Goal: Task Accomplishment & Management: Manage account settings

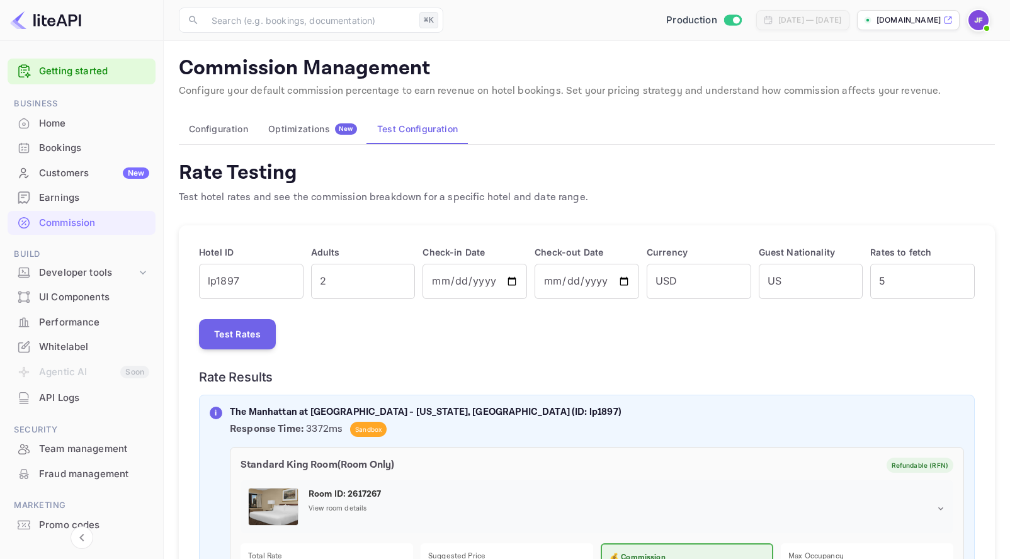
scroll to position [13, 0]
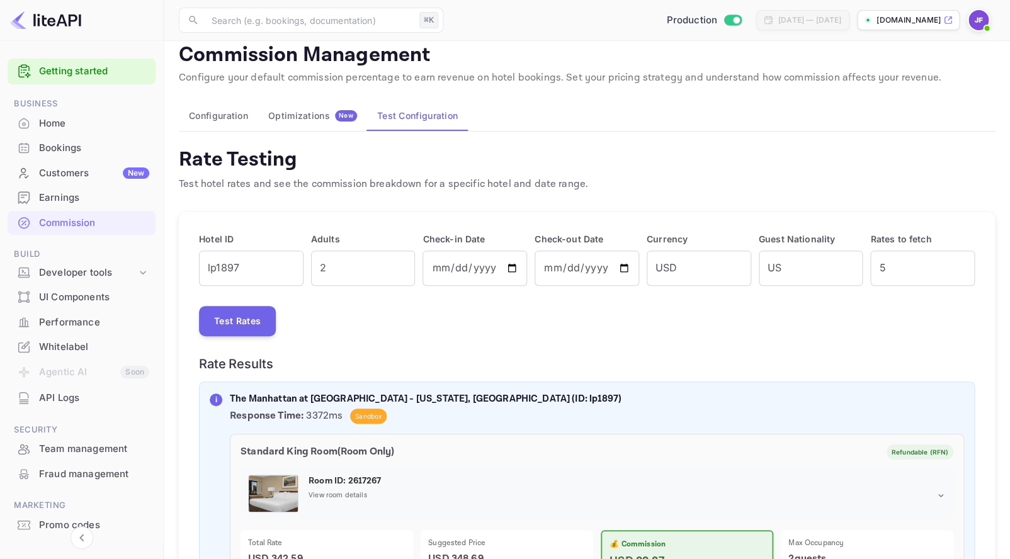
click at [71, 198] on div "Earnings" at bounding box center [94, 198] width 110 height 14
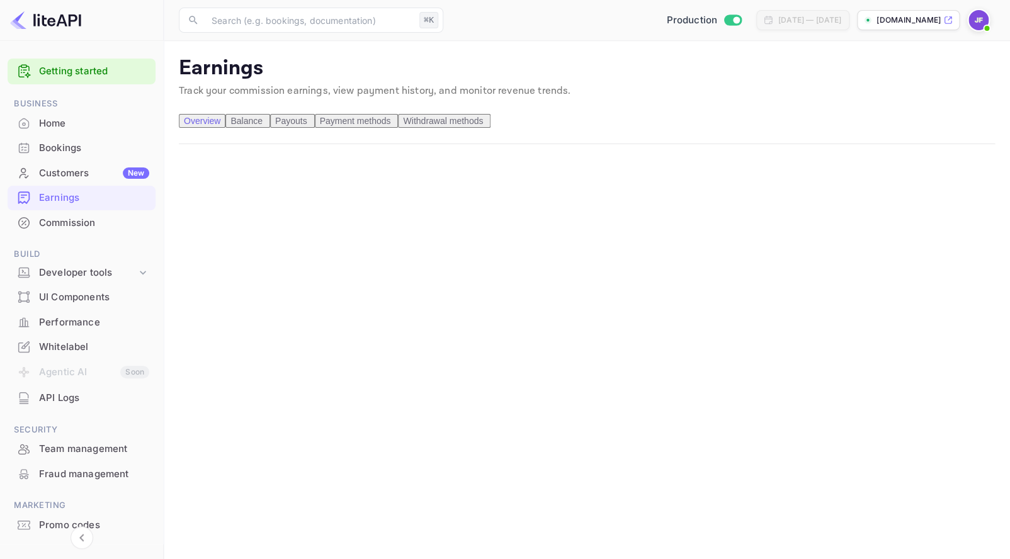
click at [307, 126] on span "Payouts" at bounding box center [291, 121] width 32 height 10
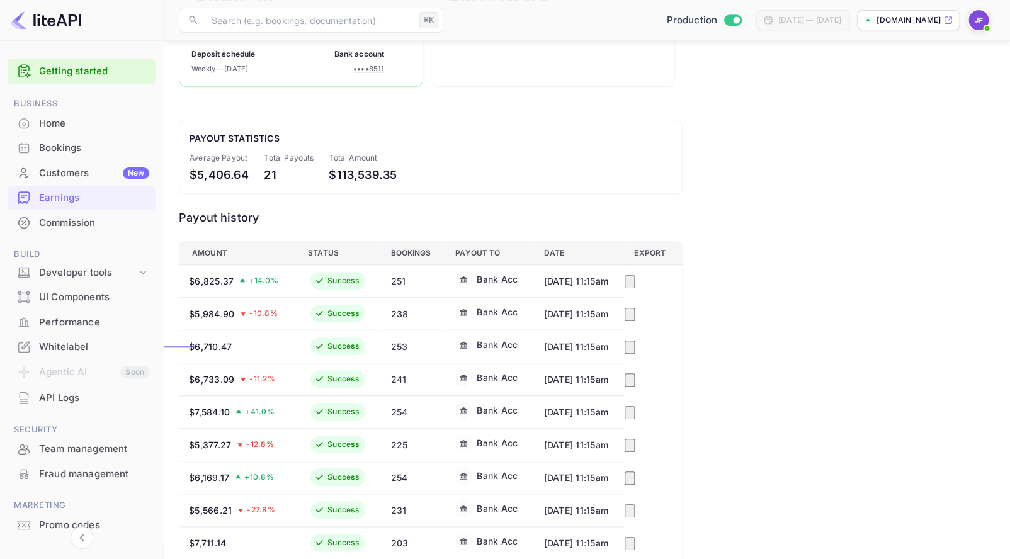
scroll to position [214, 0]
click at [76, 229] on div "Commission" at bounding box center [94, 223] width 110 height 14
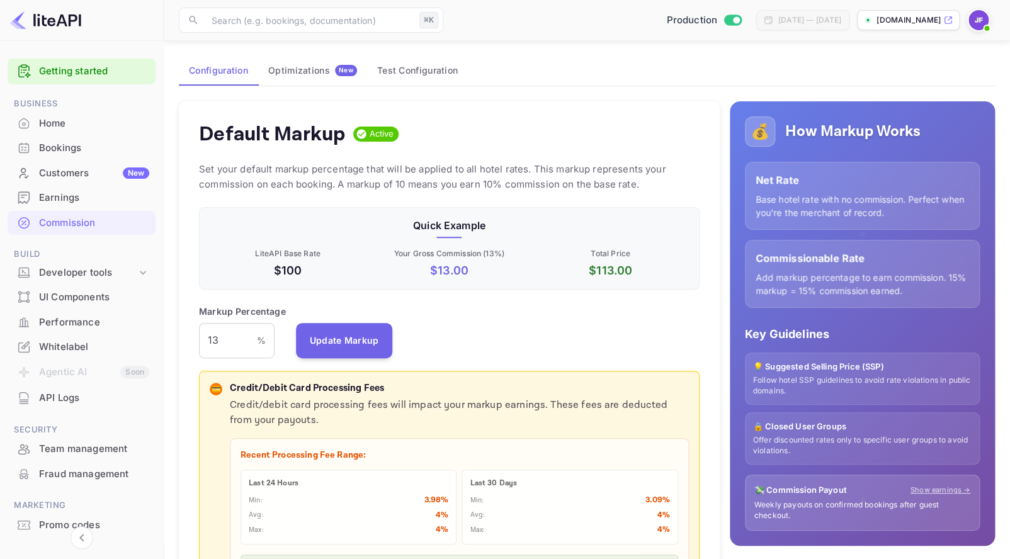
scroll to position [81, 0]
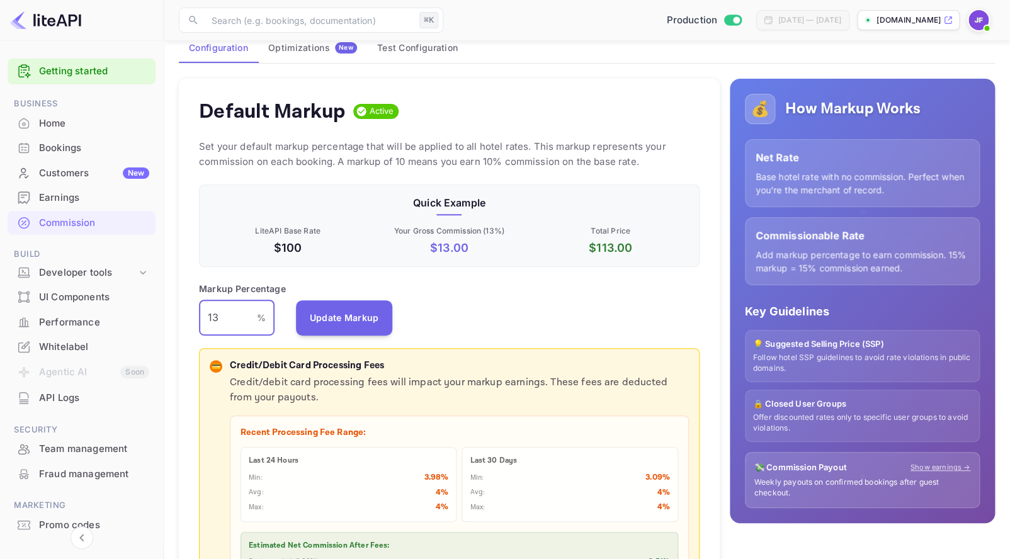
click at [220, 323] on input "13" at bounding box center [228, 317] width 58 height 35
type input "10"
click at [361, 319] on button "Update Markup" at bounding box center [344, 317] width 97 height 35
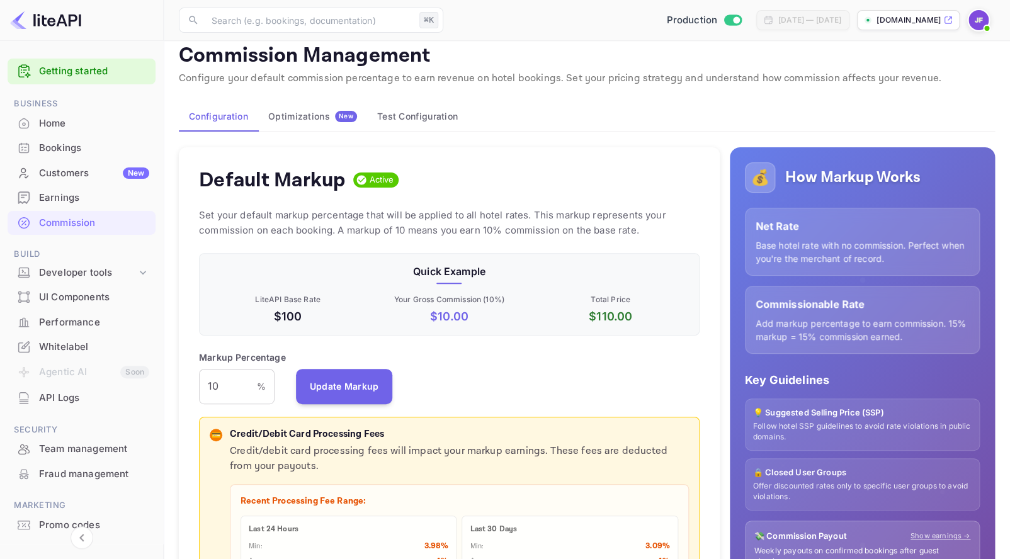
scroll to position [0, 0]
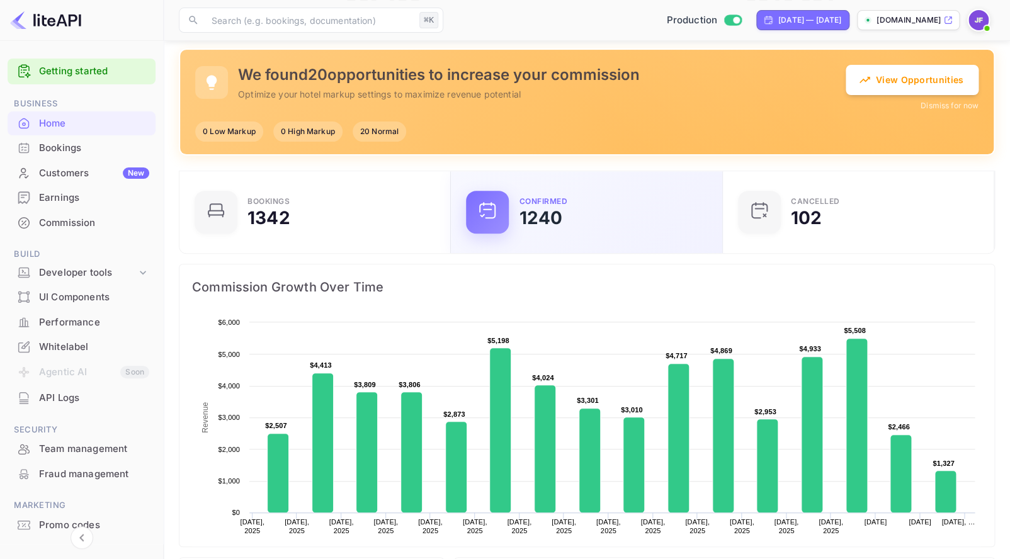
scroll to position [205, 264]
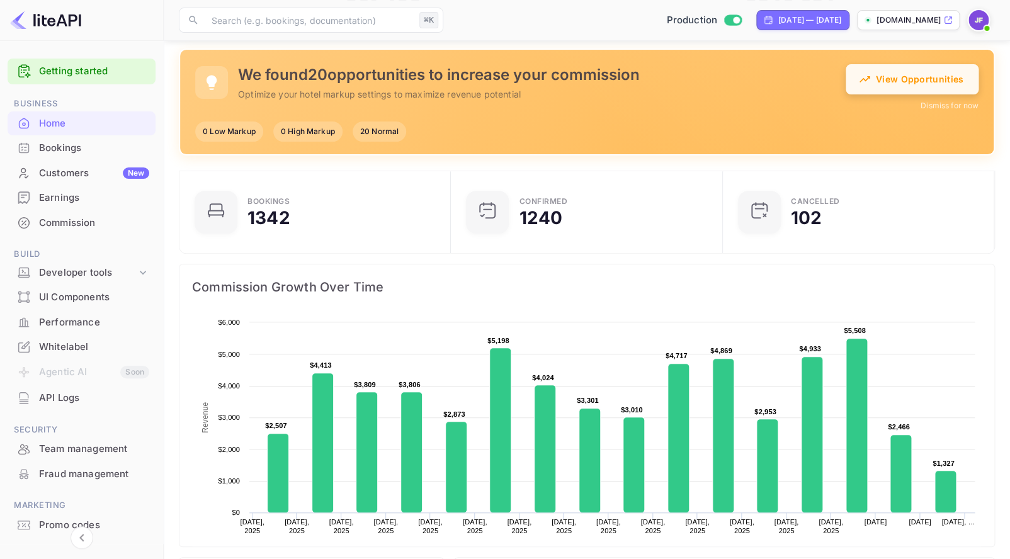
click at [878, 87] on button "View Opportunities" at bounding box center [912, 79] width 133 height 30
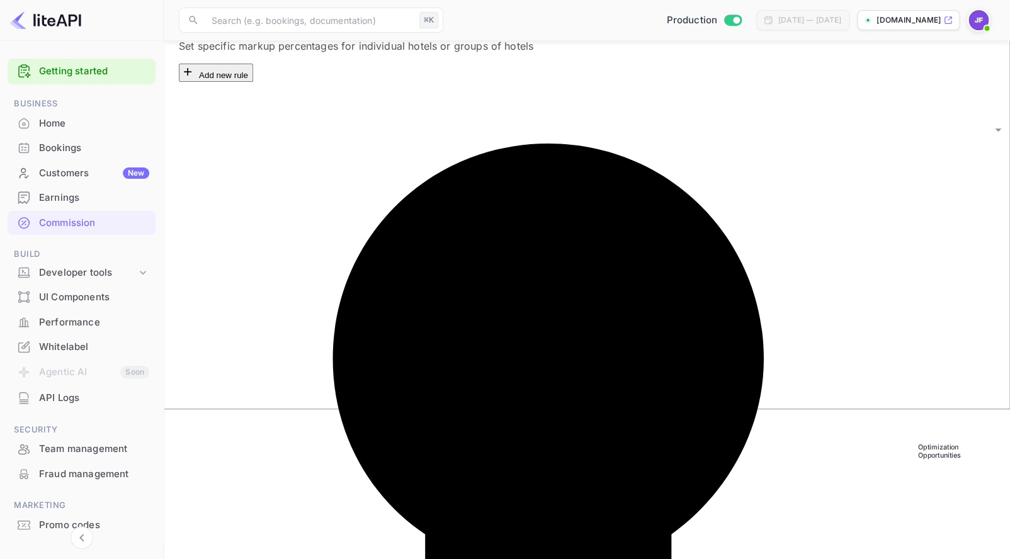
scroll to position [157, 0]
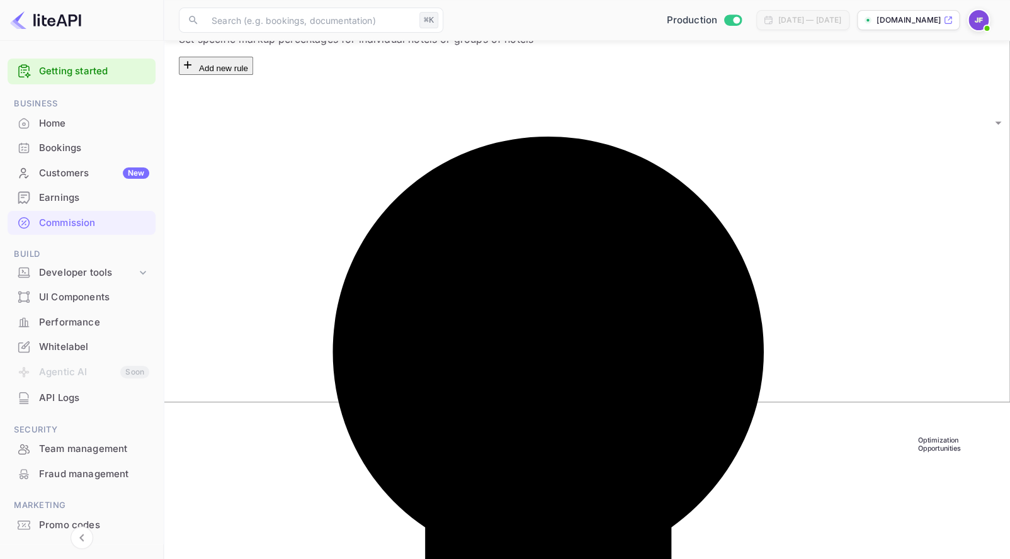
click at [59, 391] on div "API Logs" at bounding box center [82, 398] width 148 height 25
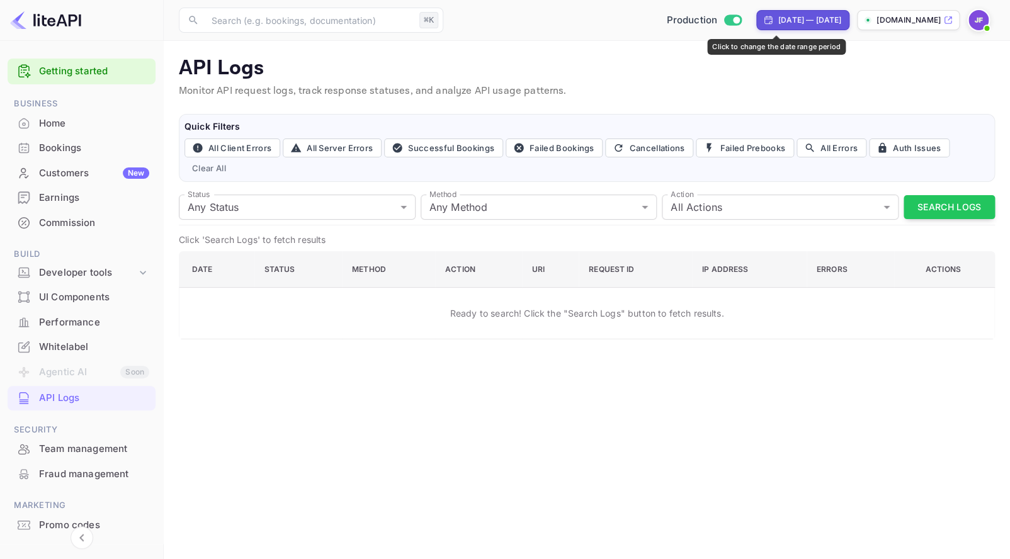
click at [757, 29] on div "[DATE] — [DATE]" at bounding box center [803, 20] width 93 height 20
select select "7"
select select "2025"
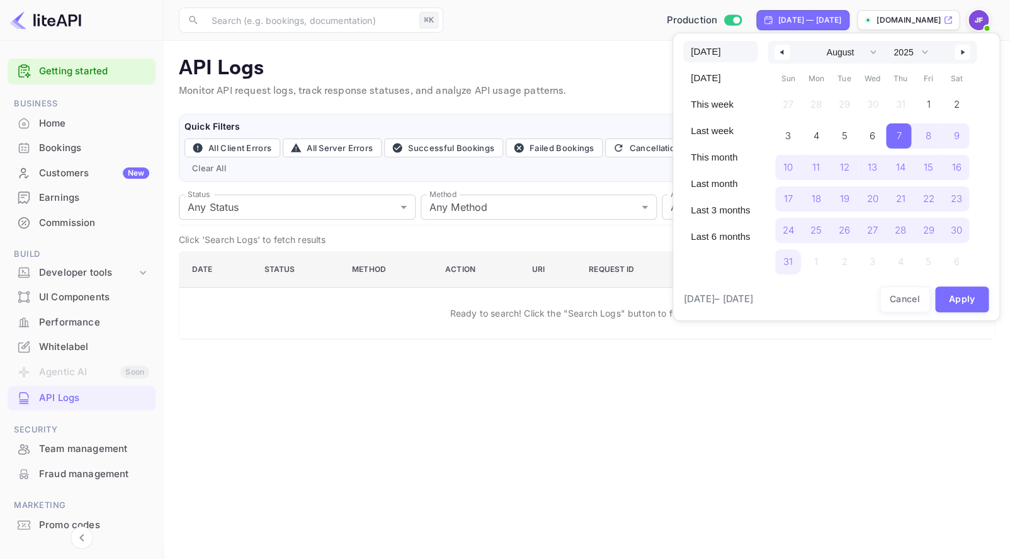
click at [719, 56] on span "[DATE]" at bounding box center [720, 51] width 74 height 21
select select "8"
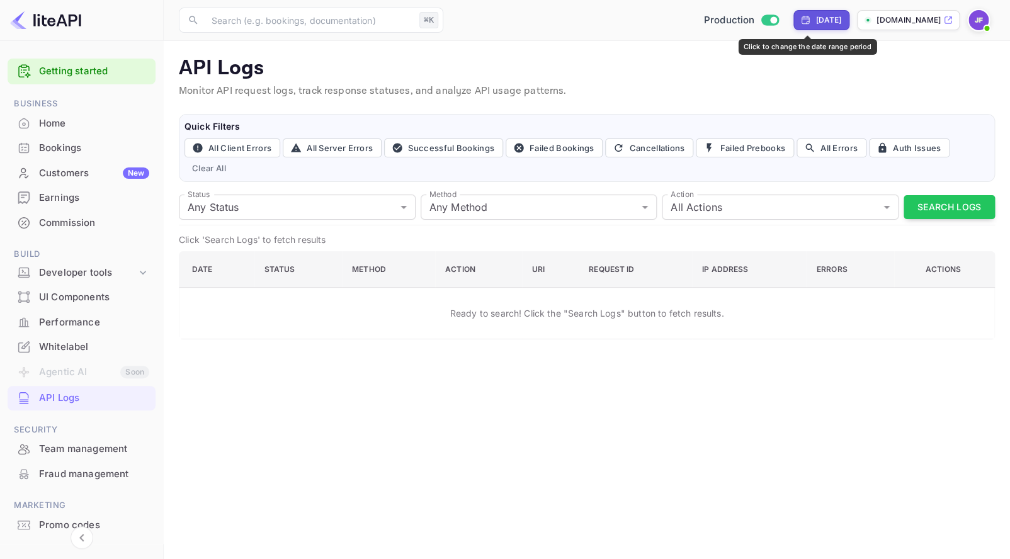
click at [816, 20] on div "[DATE]" at bounding box center [829, 19] width 26 height 11
select select "8"
select select "2025"
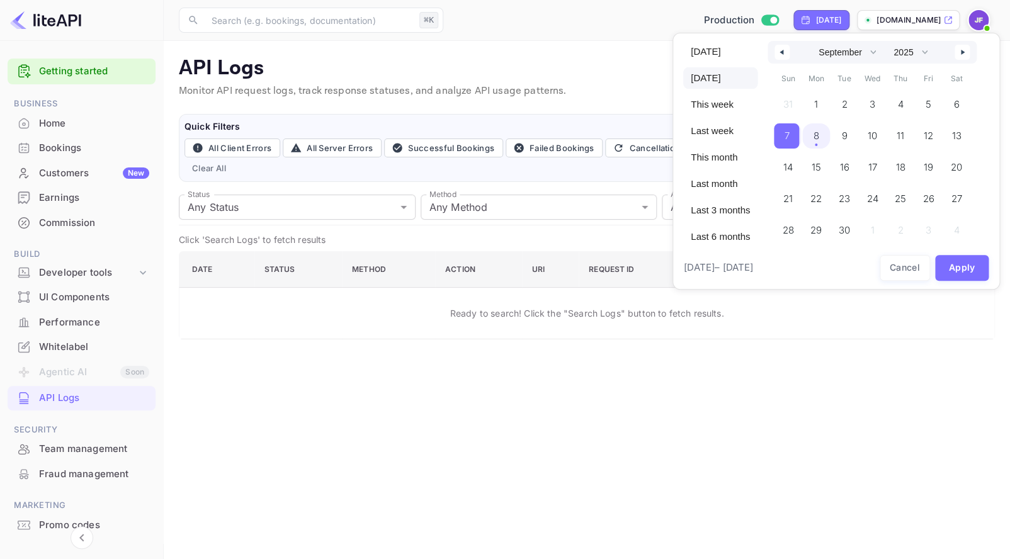
click at [823, 138] on span "8" at bounding box center [816, 135] width 28 height 25
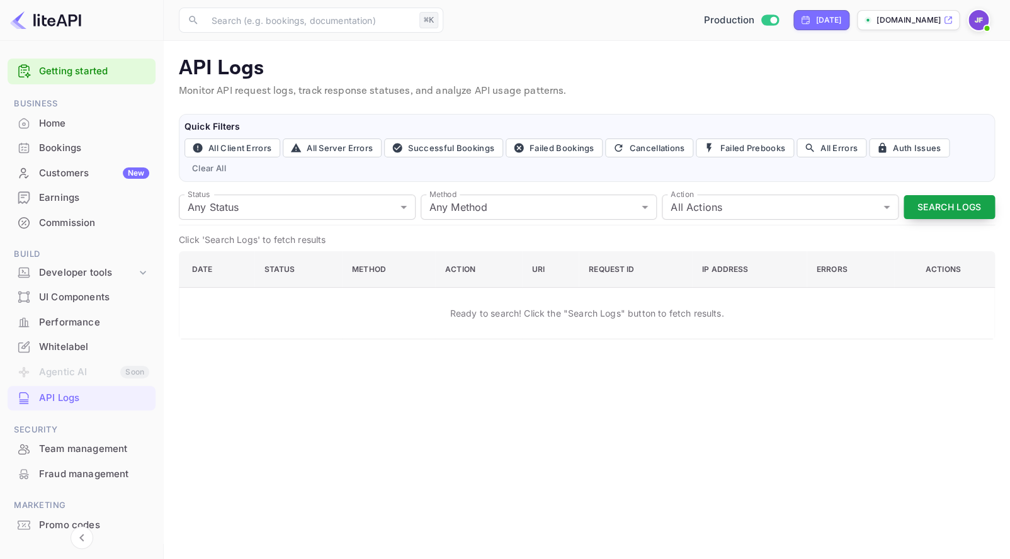
click at [939, 204] on button "Search Logs" at bounding box center [949, 207] width 91 height 25
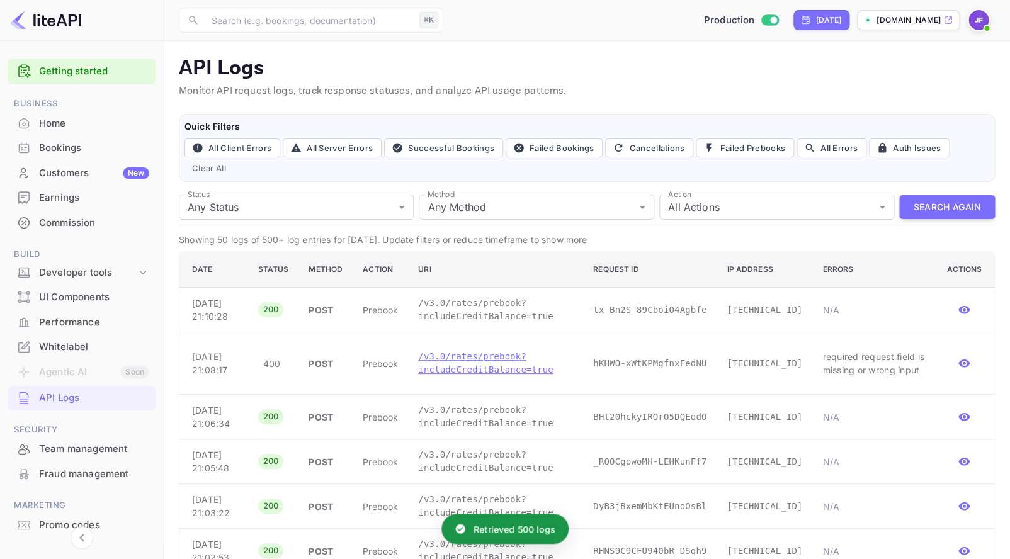
click at [517, 377] on p "/v3.0/rates/prebook?includeCreditBalance=true" at bounding box center [495, 363] width 155 height 26
